Goal: Register for event/course

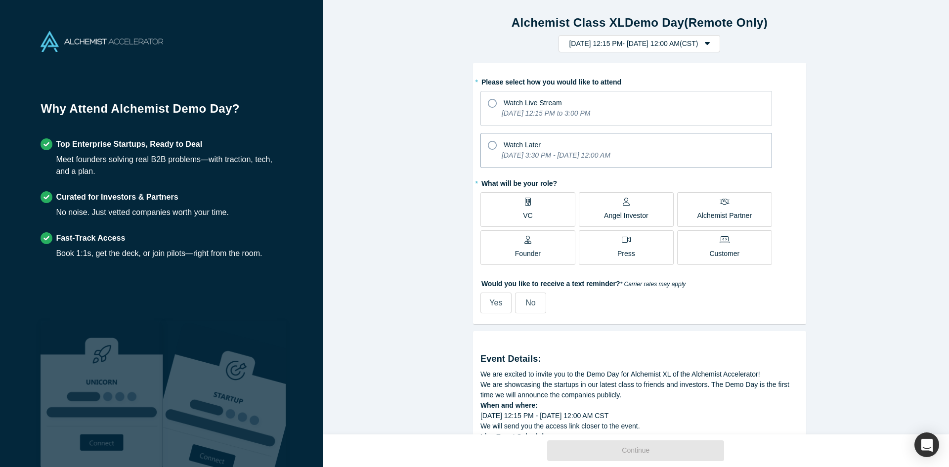
click at [488, 143] on icon at bounding box center [492, 145] width 9 height 9
click at [0, 0] on input "Watch Later [DATE] 3:30 PM - [DATE] 12:00 AM" at bounding box center [0, 0] width 0 height 0
